Goal: Check status: Check status

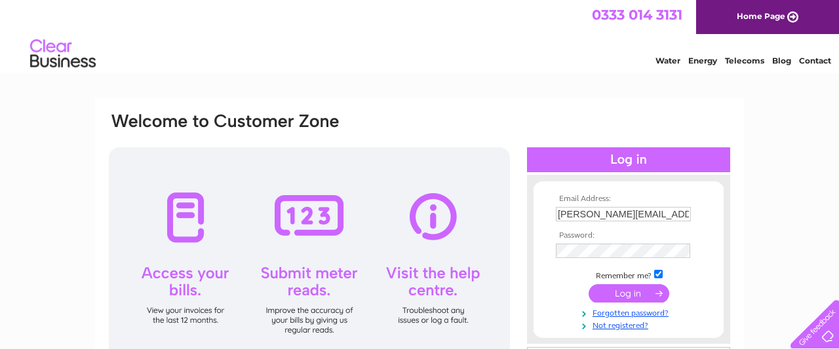
click at [638, 288] on input "submit" at bounding box center [629, 293] width 81 height 18
click at [634, 294] on input "submit" at bounding box center [629, 293] width 81 height 18
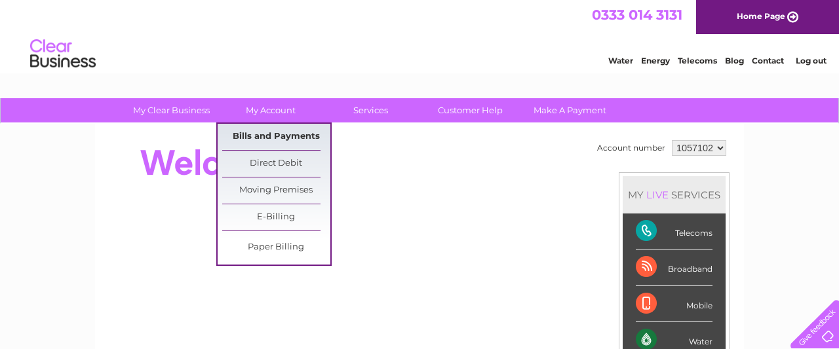
click at [281, 136] on link "Bills and Payments" at bounding box center [276, 137] width 108 height 26
